Goal: Information Seeking & Learning: Learn about a topic

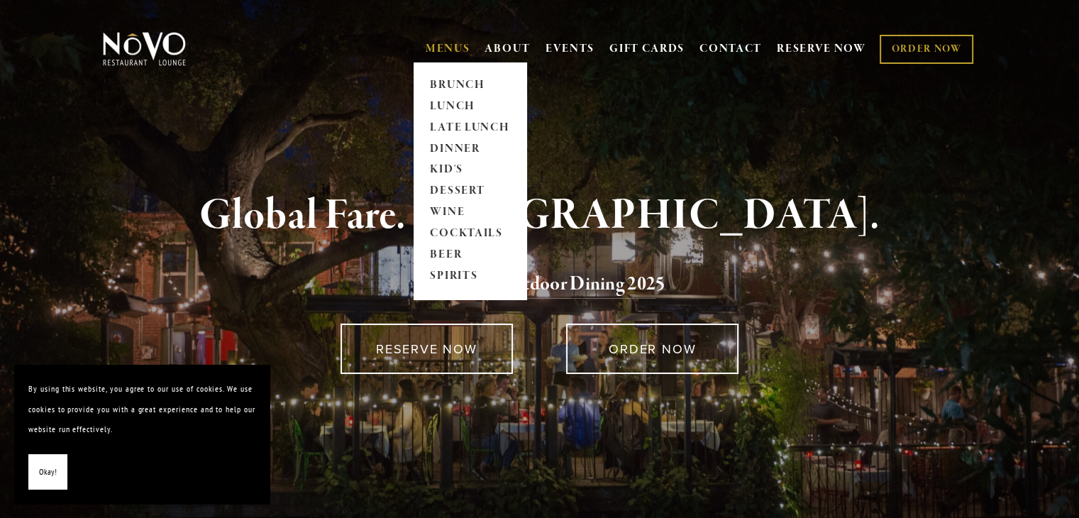
click at [434, 55] on link "MENUS" at bounding box center [448, 49] width 45 height 14
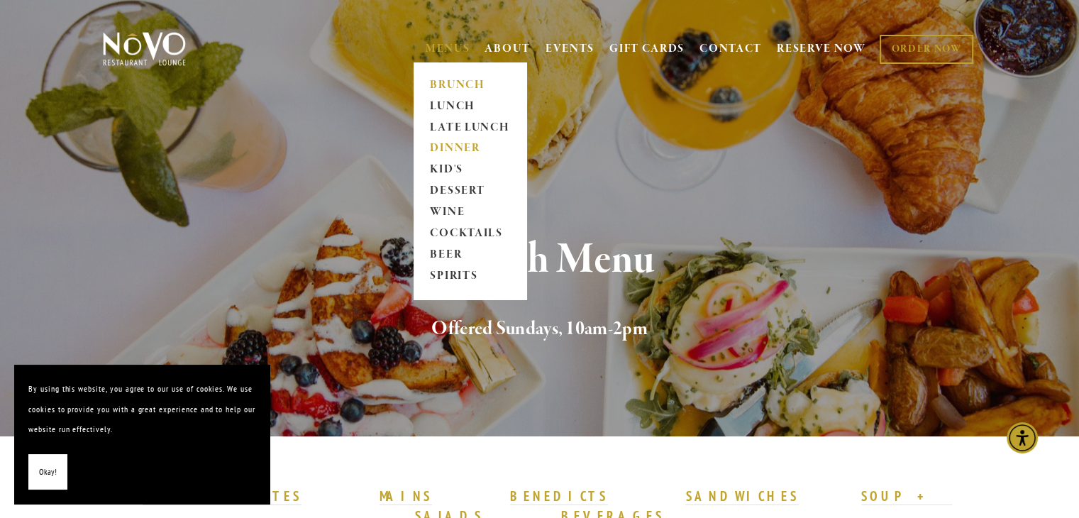
click at [450, 143] on link "DINNER" at bounding box center [470, 148] width 89 height 21
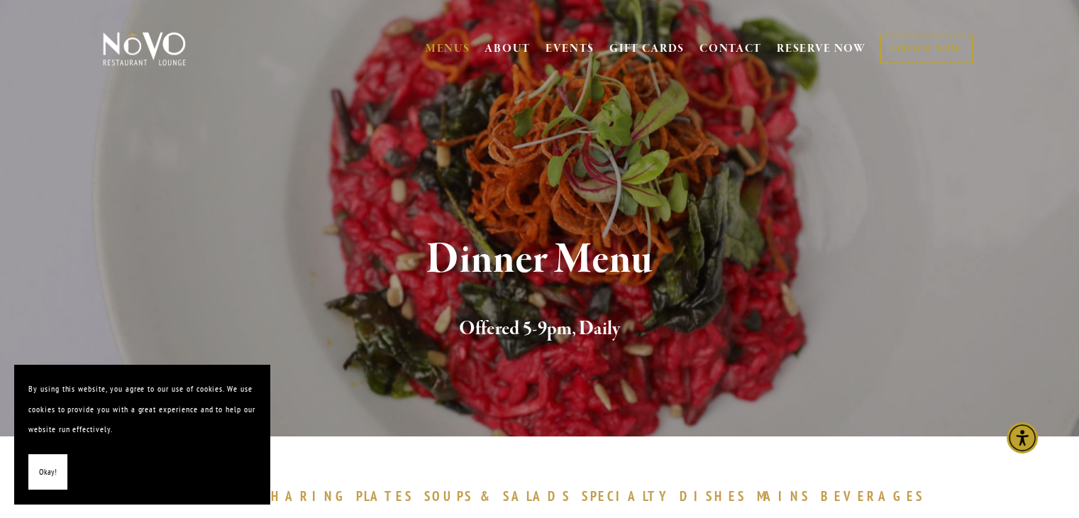
click at [64, 475] on button "Okay!" at bounding box center [47, 472] width 39 height 36
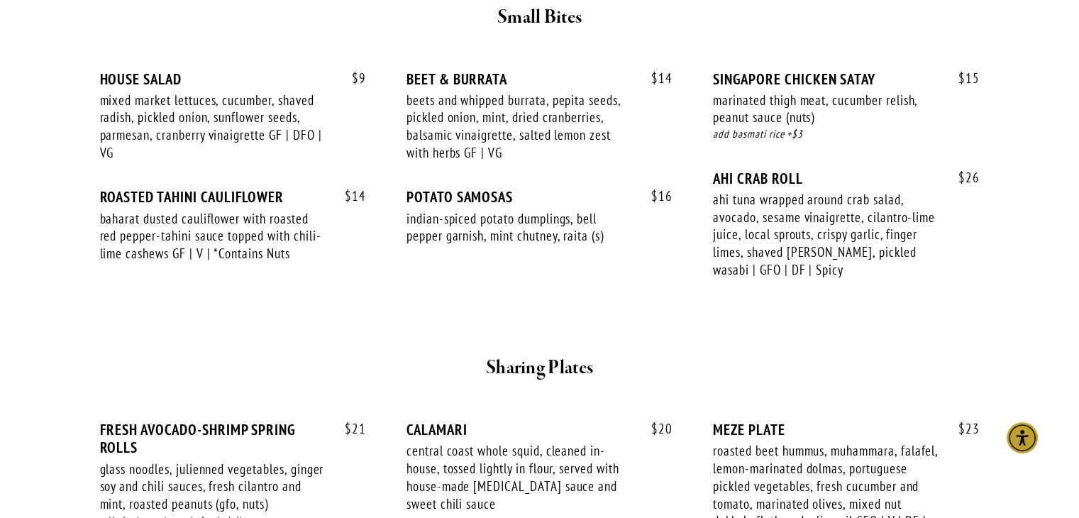
scroll to position [592, 0]
